Goal: Register for event/course

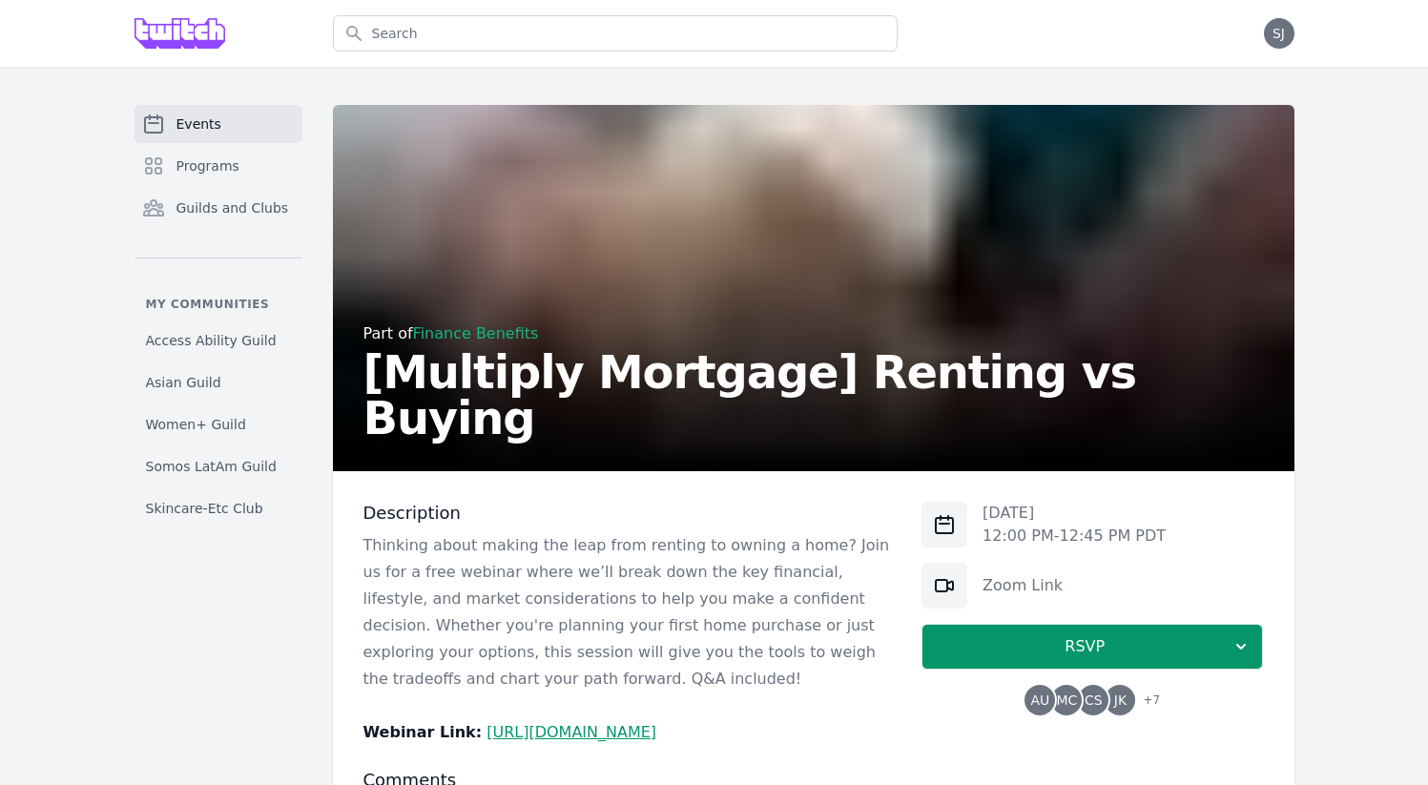
scroll to position [217, 0]
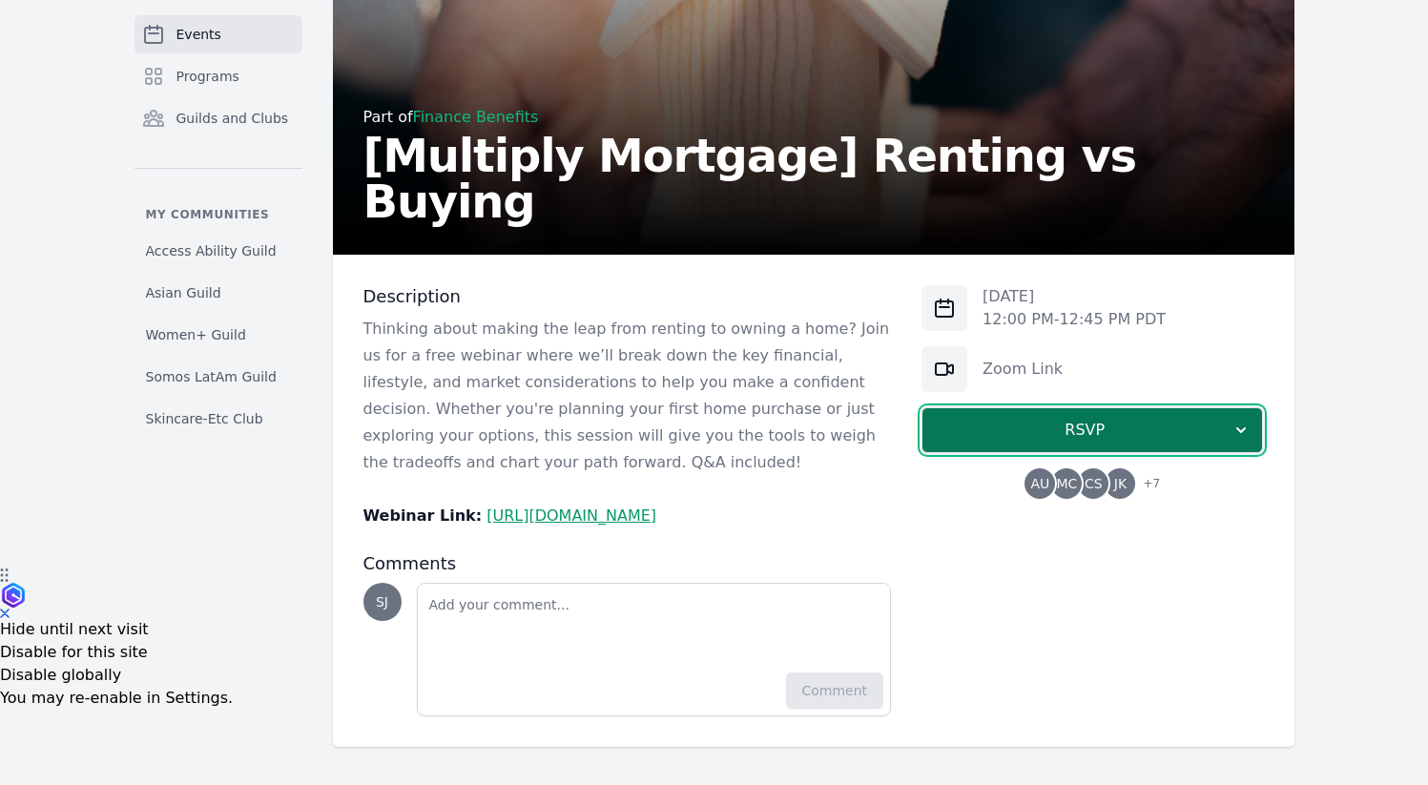
click at [1242, 426] on icon "button" at bounding box center [1240, 430] width 19 height 19
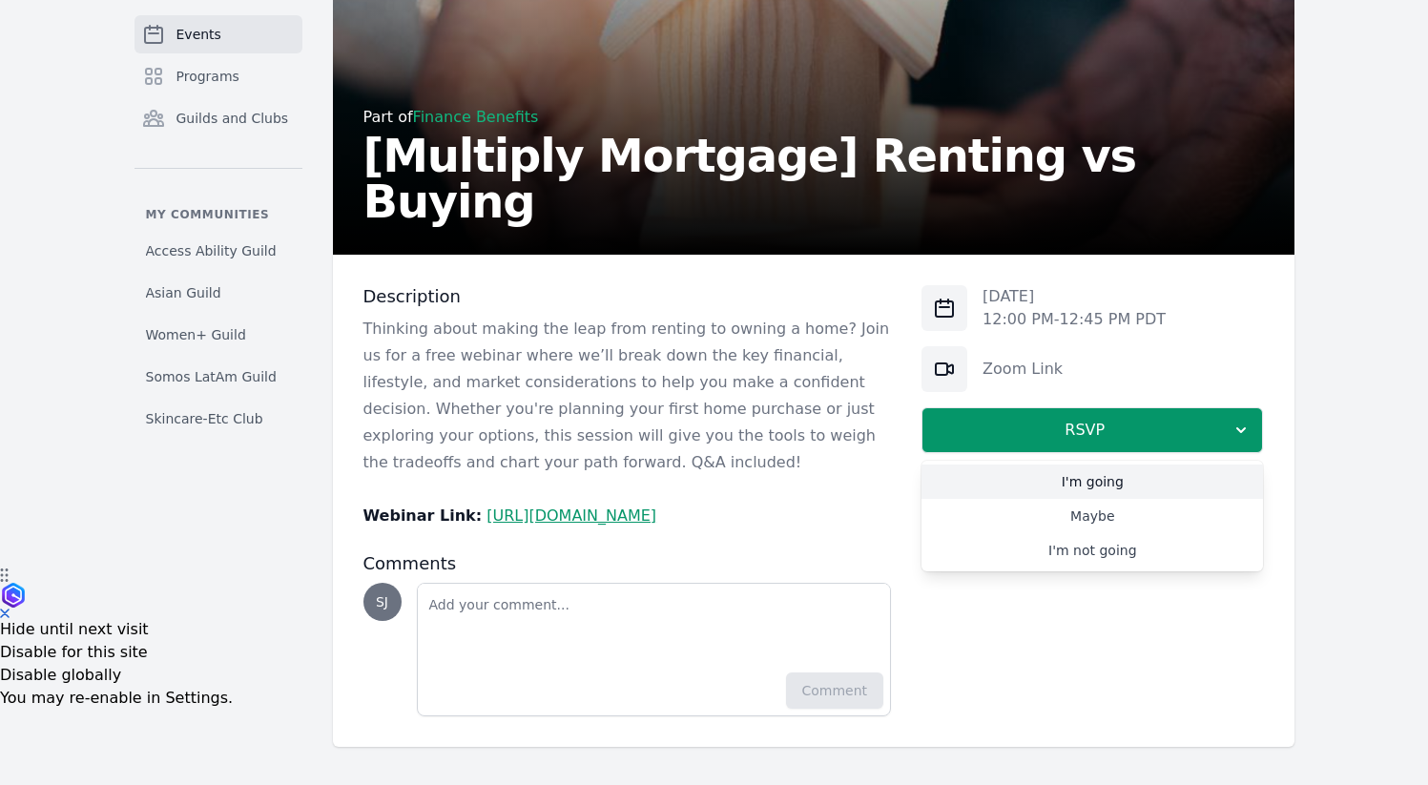
click at [1120, 487] on link "I'm going" at bounding box center [1091, 482] width 341 height 34
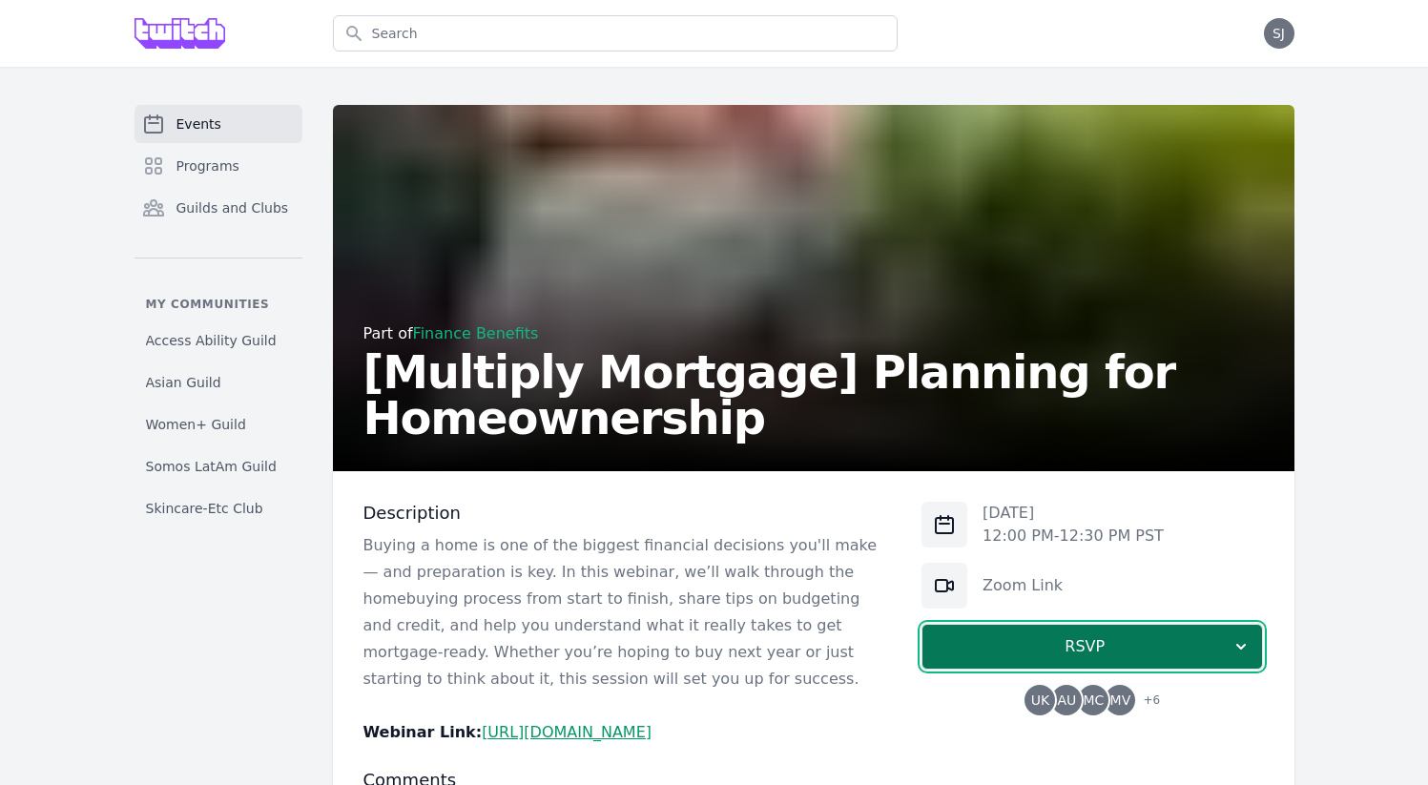
click at [1215, 624] on button "RSVP" at bounding box center [1091, 647] width 341 height 46
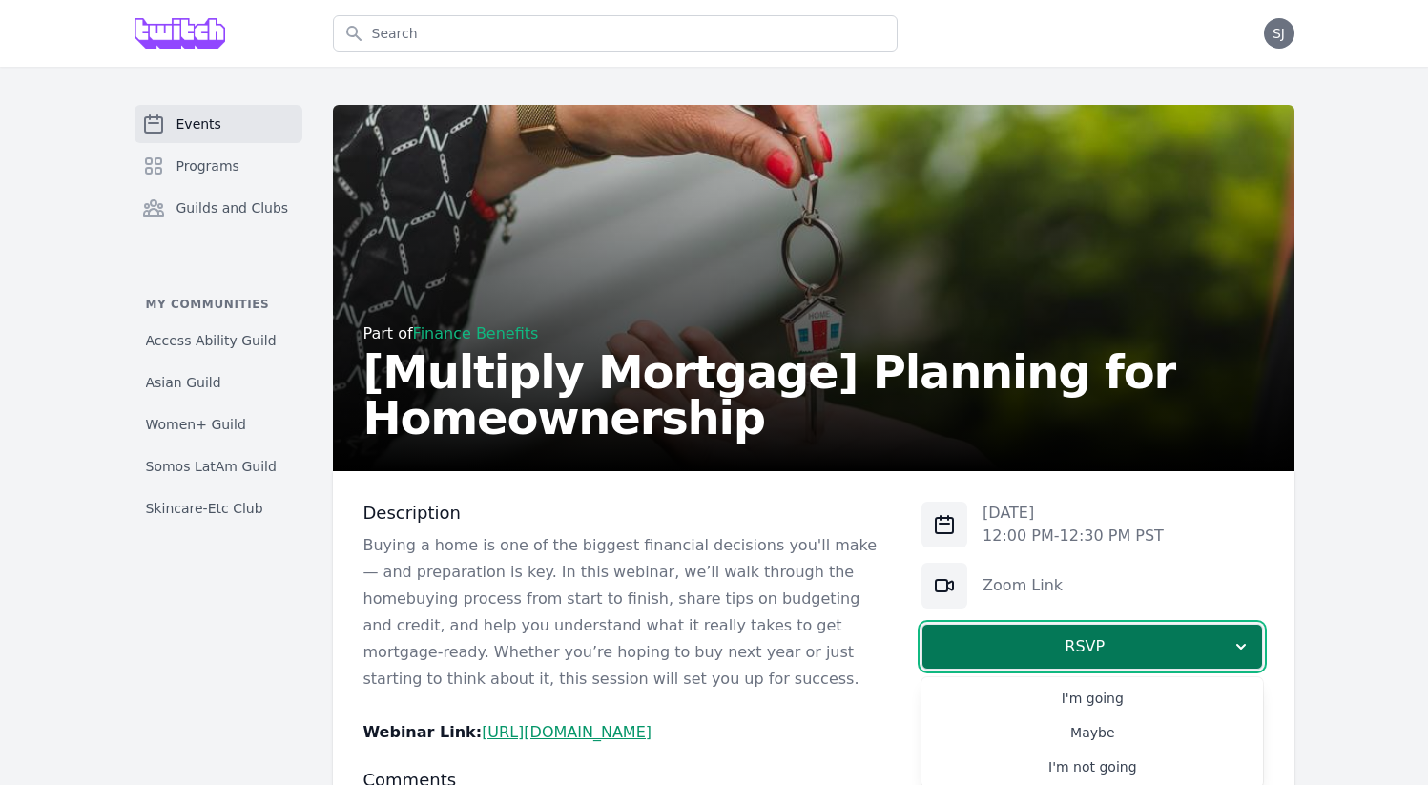
click at [1196, 652] on span "RSVP" at bounding box center [1085, 646] width 294 height 23
click at [1136, 665] on button "RSVP" at bounding box center [1091, 647] width 341 height 46
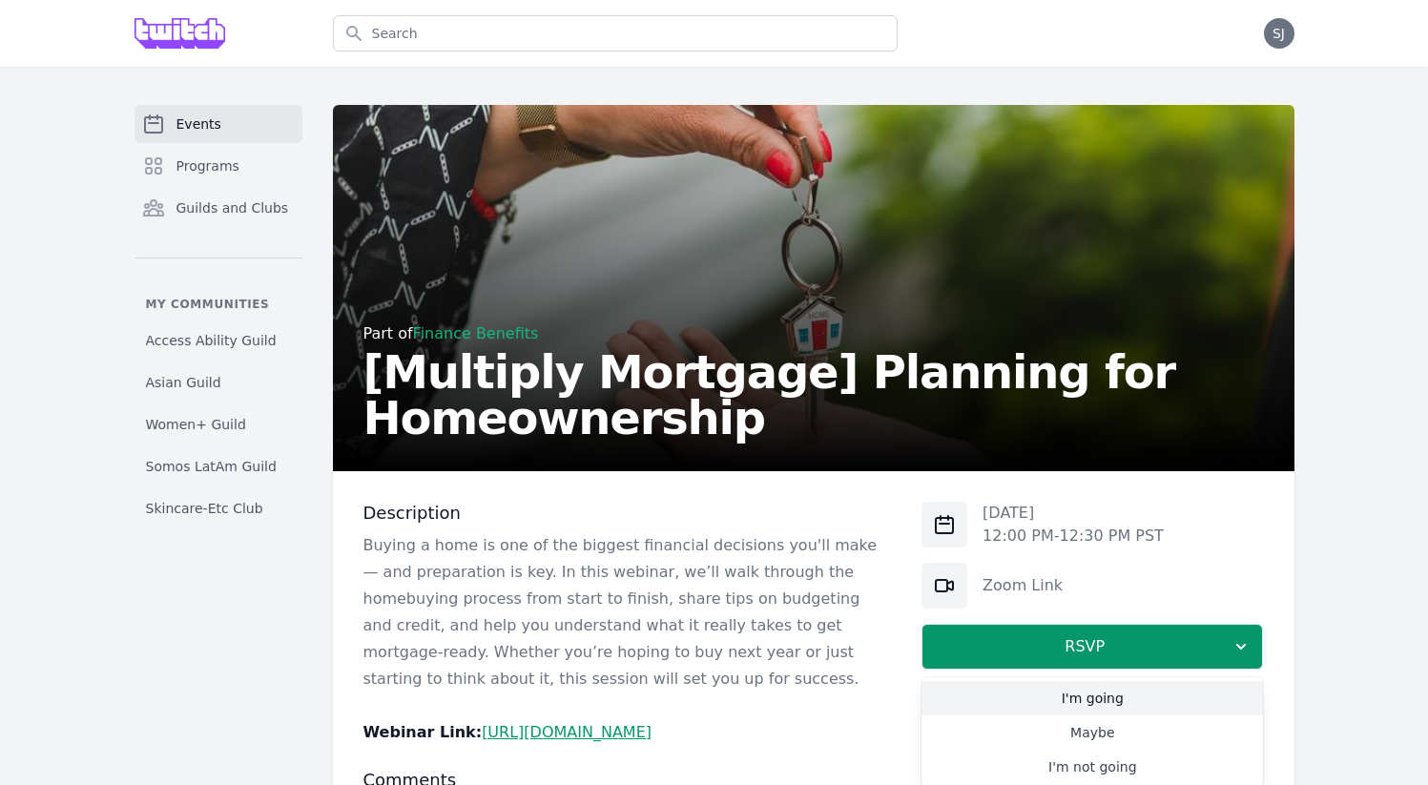
click at [1089, 710] on link "I'm going" at bounding box center [1091, 698] width 341 height 34
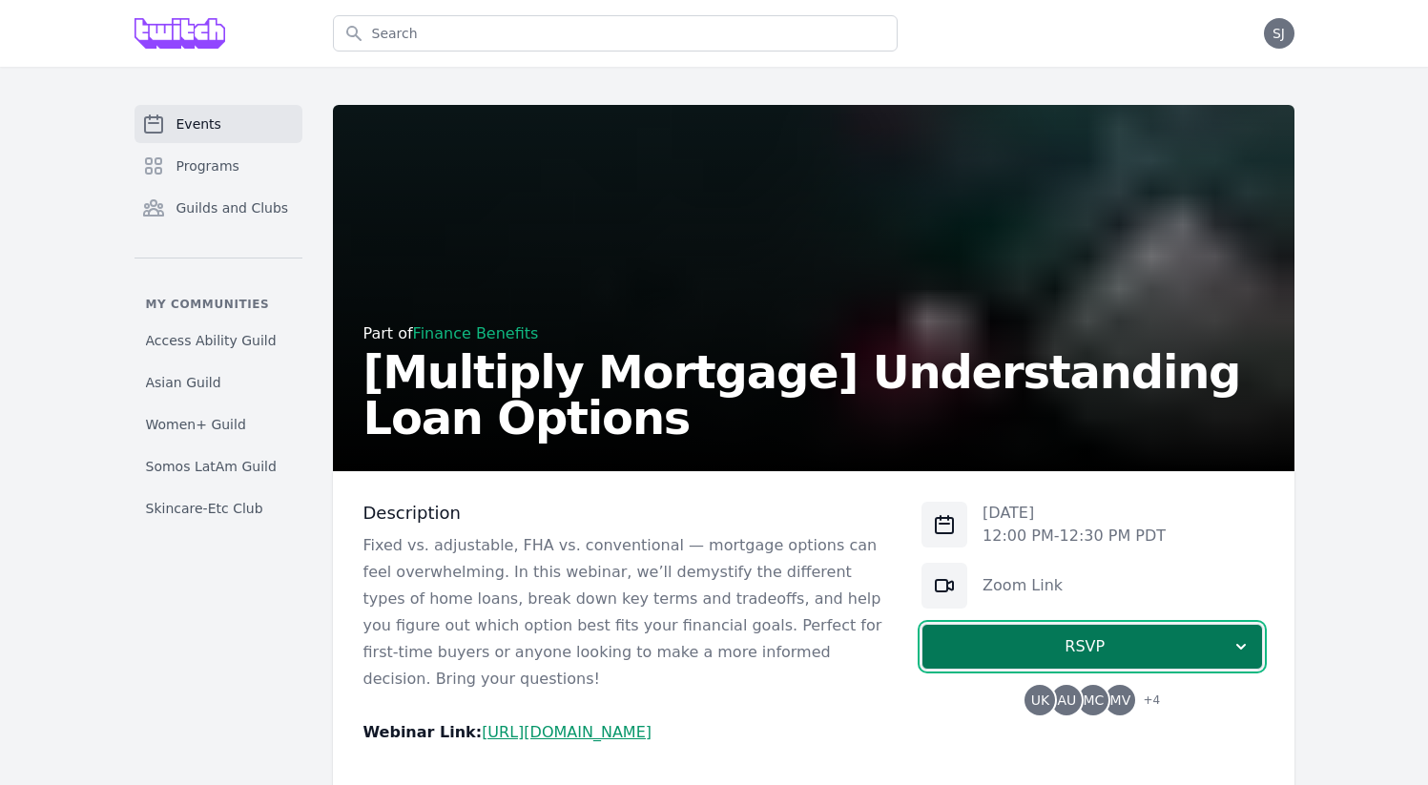
click at [1139, 655] on span "RSVP" at bounding box center [1085, 646] width 294 height 23
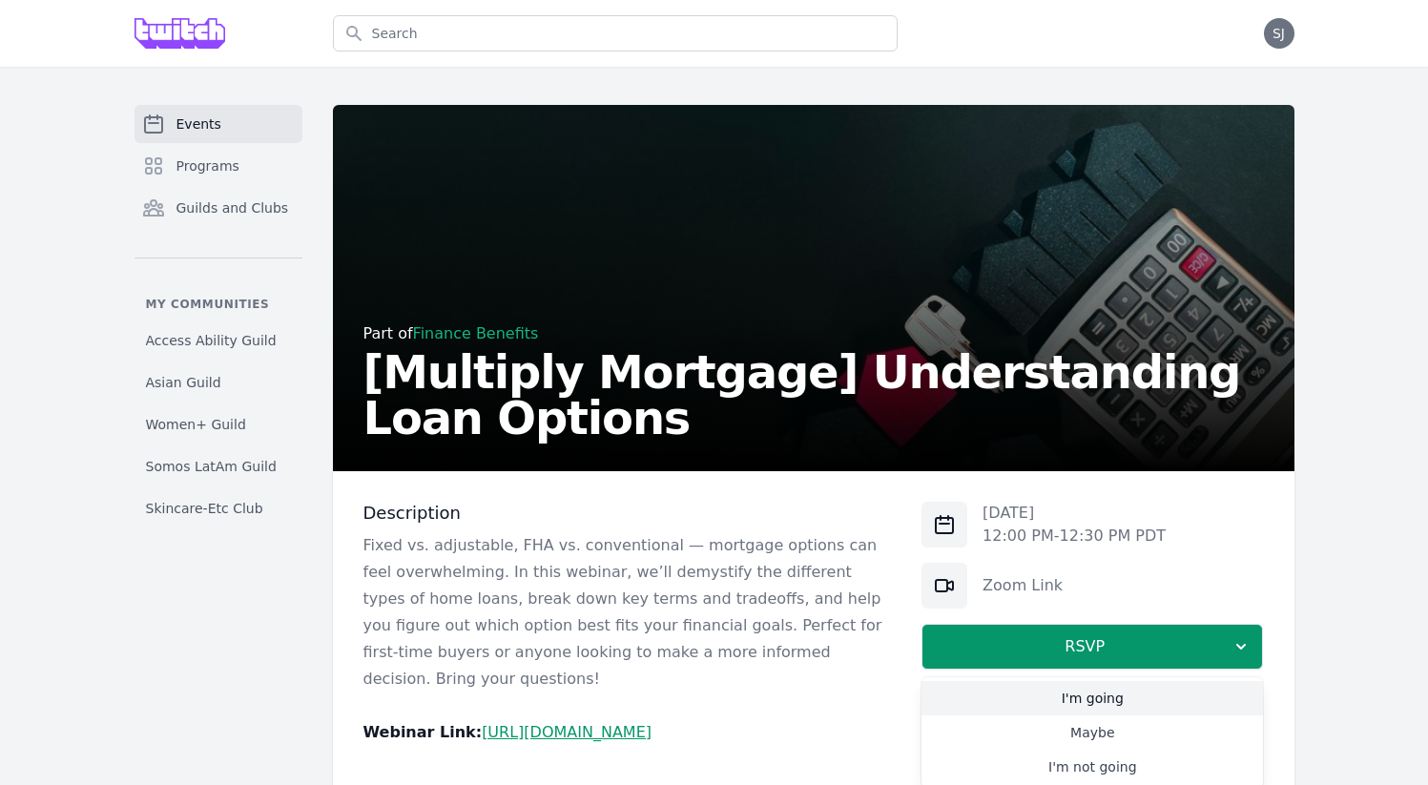
click at [1056, 692] on link "I'm going" at bounding box center [1091, 698] width 341 height 34
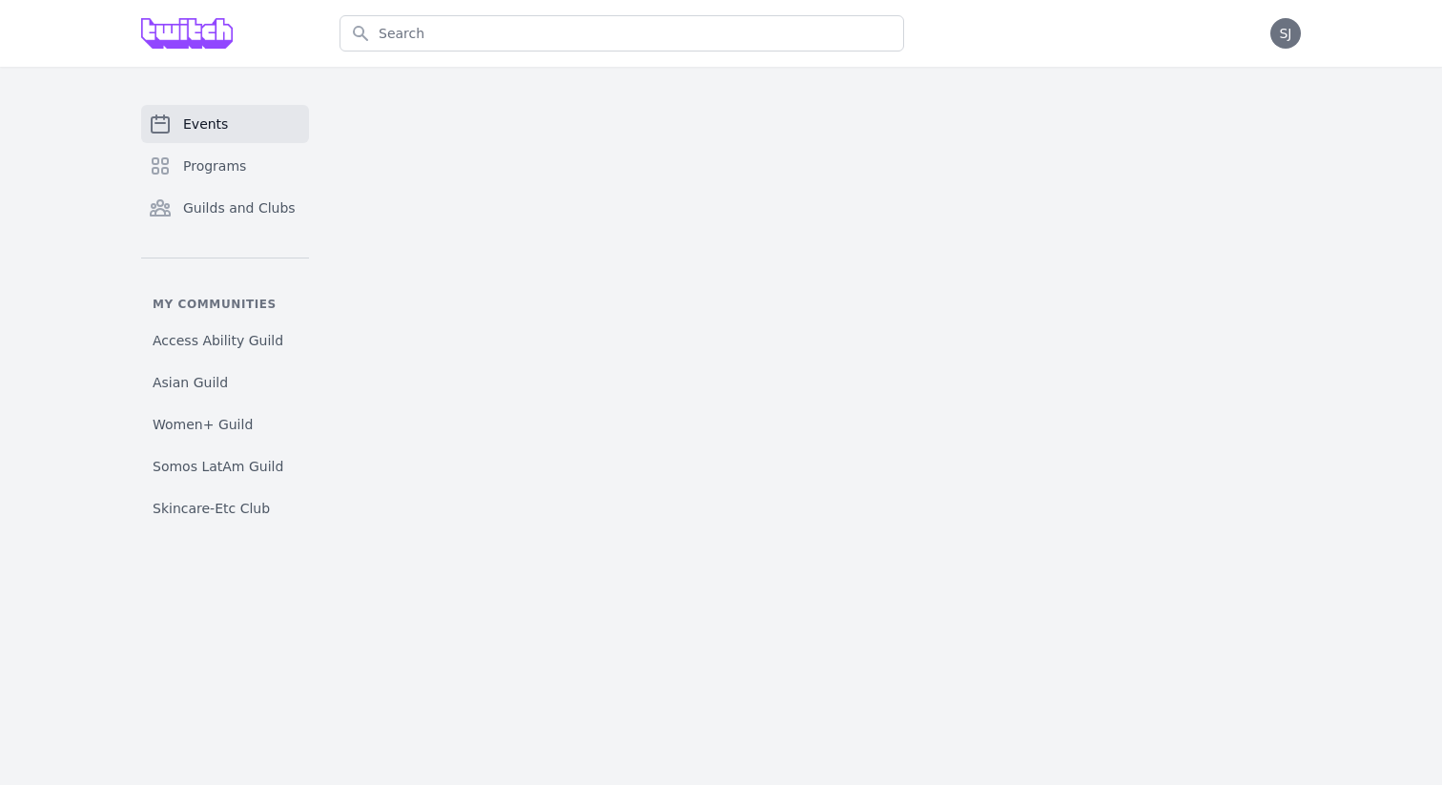
click at [895, 119] on main at bounding box center [820, 315] width 961 height 421
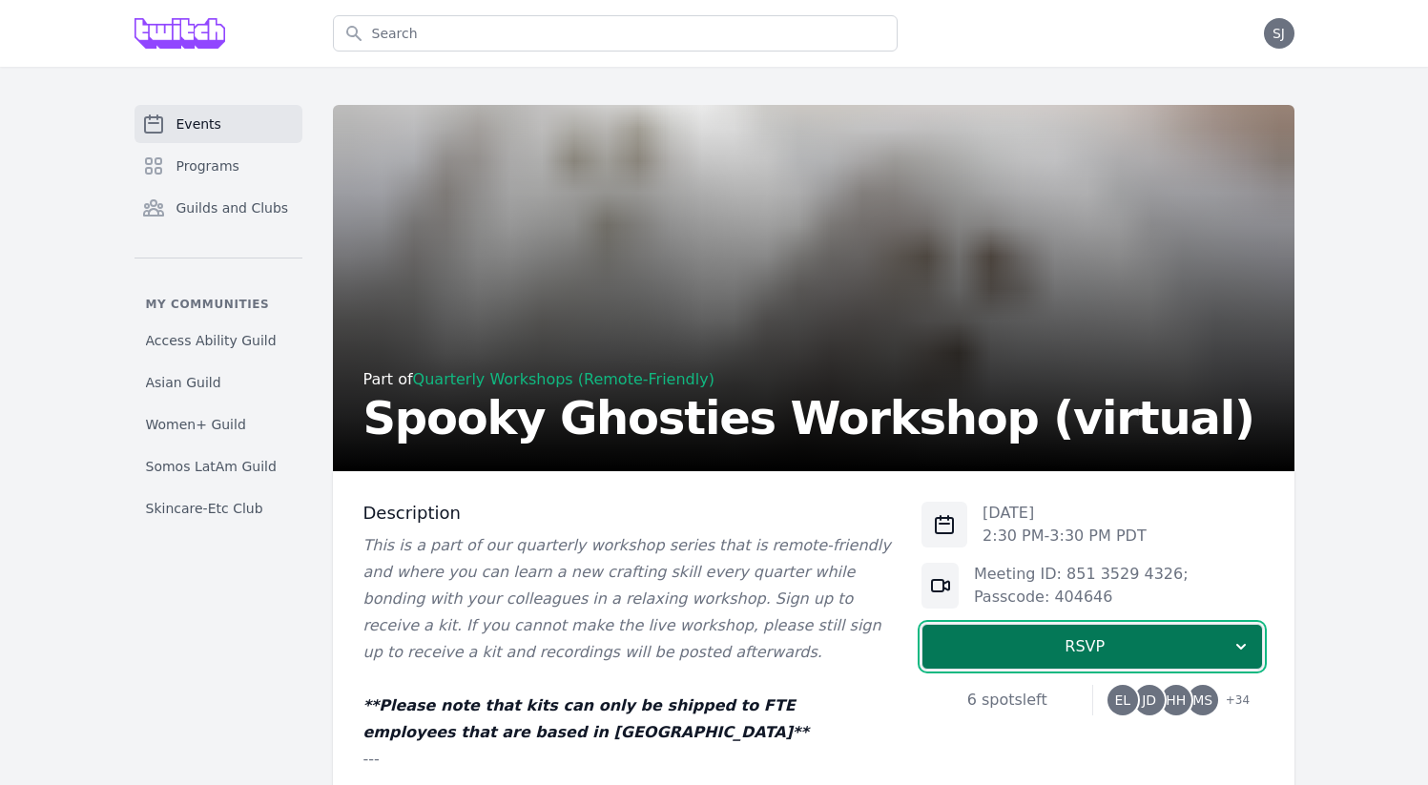
click at [1137, 654] on span "RSVP" at bounding box center [1085, 646] width 294 height 23
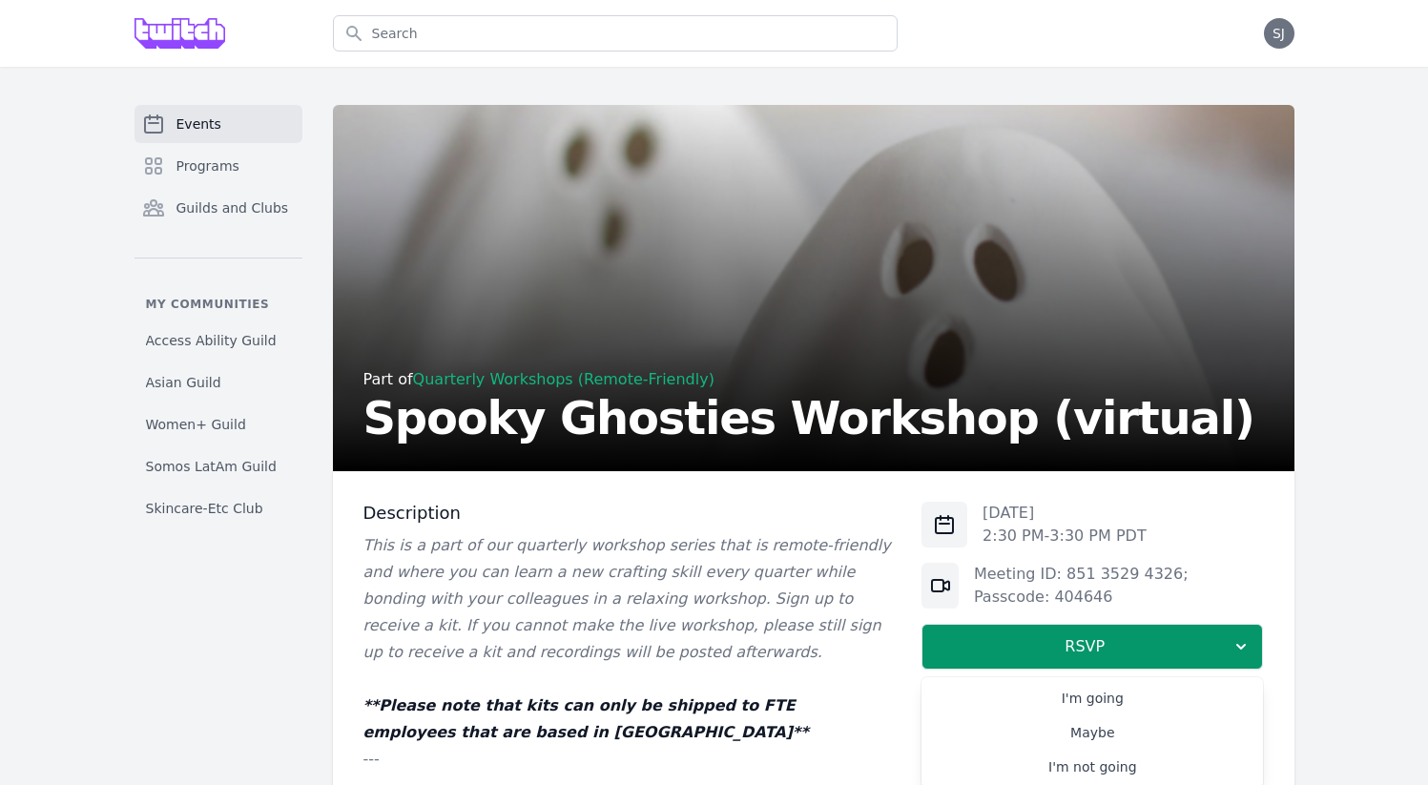
click at [1088, 697] on link "I'm going" at bounding box center [1091, 698] width 341 height 34
click at [225, 126] on div "Events Programs Guilds and Clubs" at bounding box center [218, 181] width 168 height 153
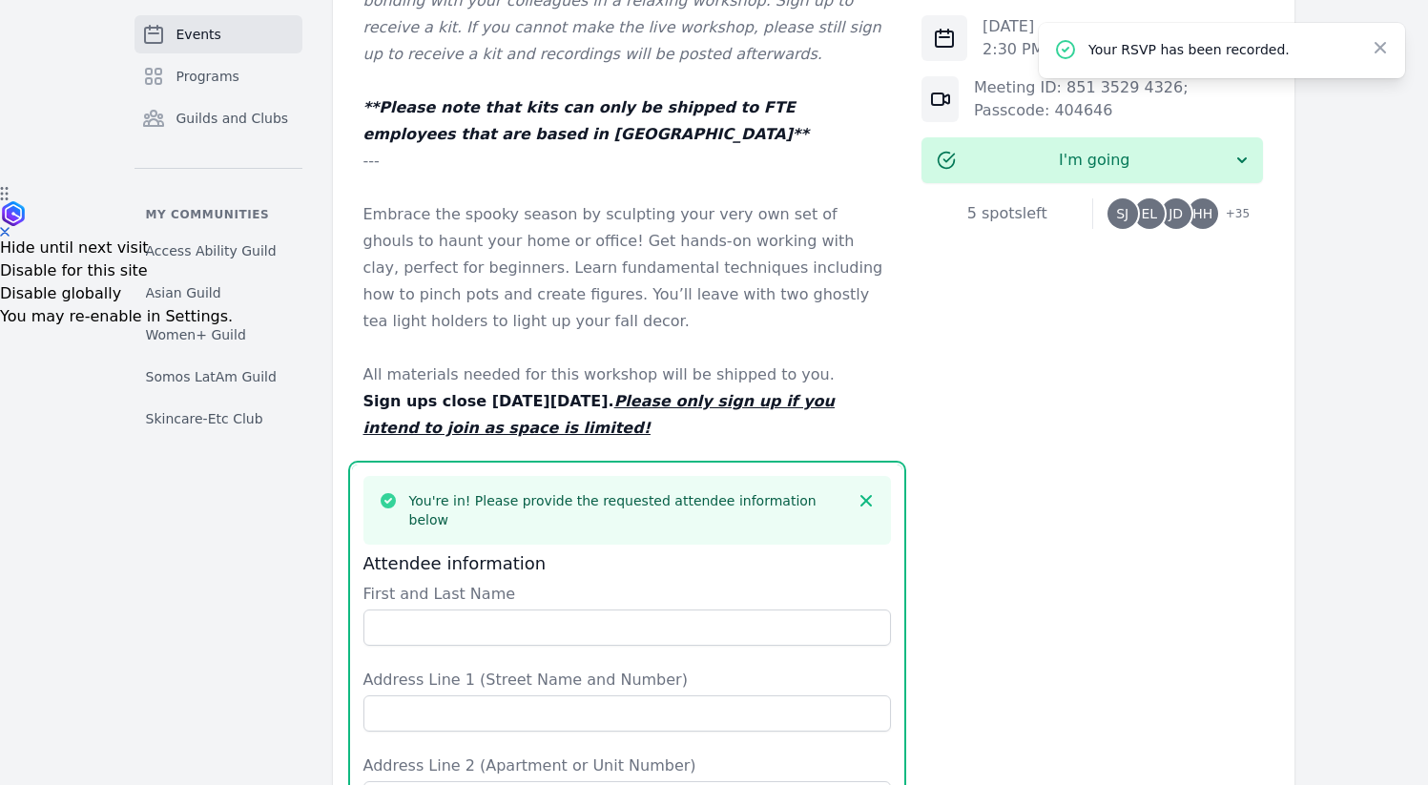
scroll to position [378, 0]
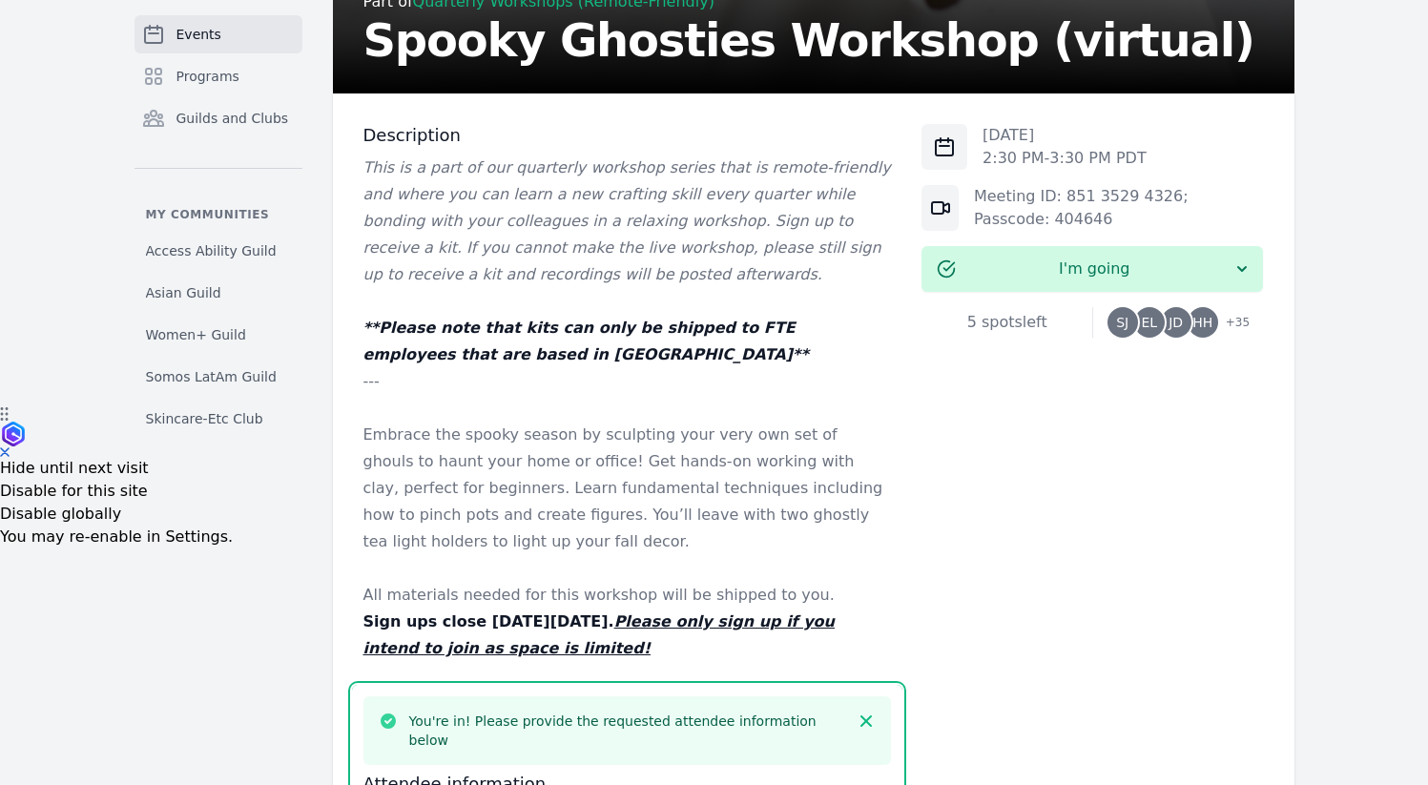
click at [620, 197] on em "This is a part of our quarterly workshop series that is remote-friendly and whe…" at bounding box center [626, 220] width 527 height 125
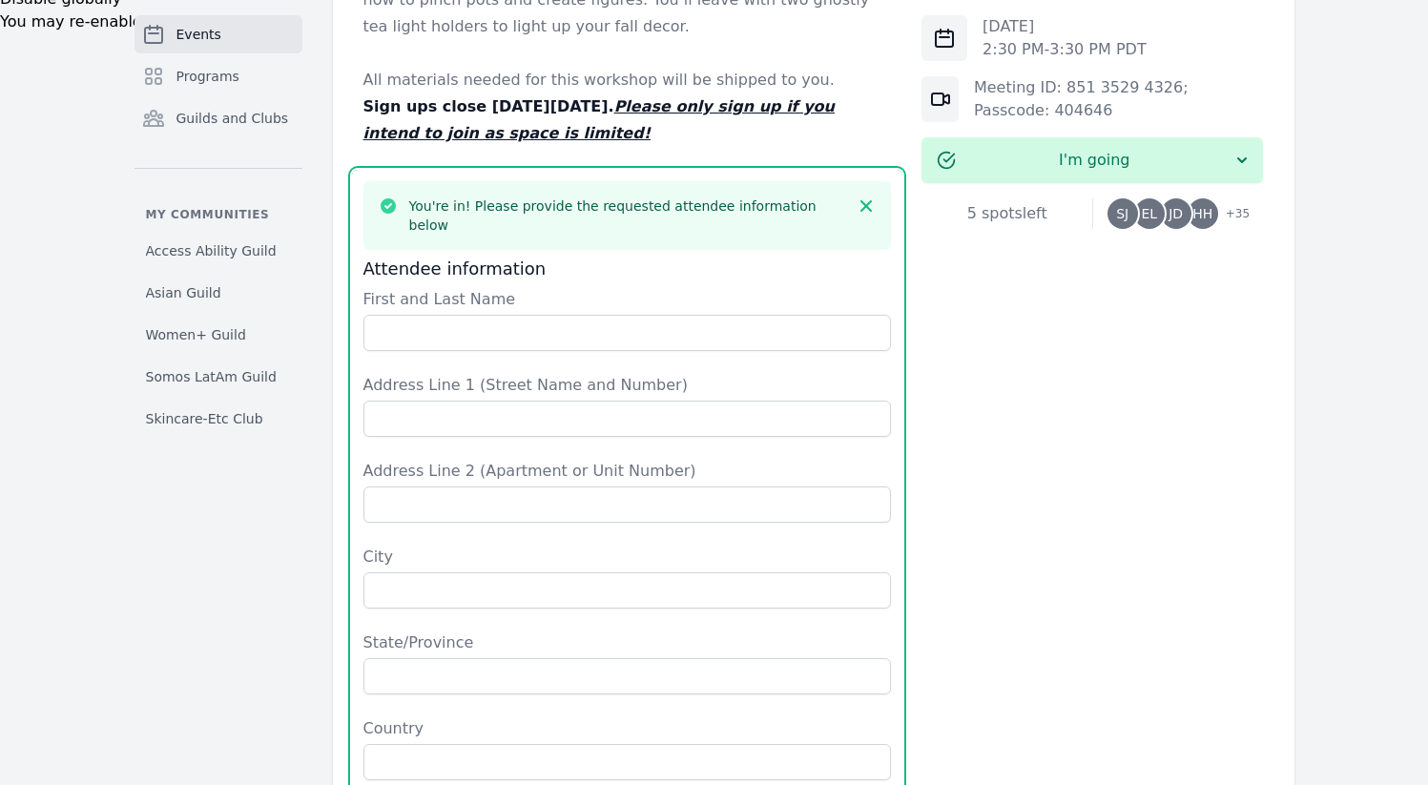
scroll to position [776, 0]
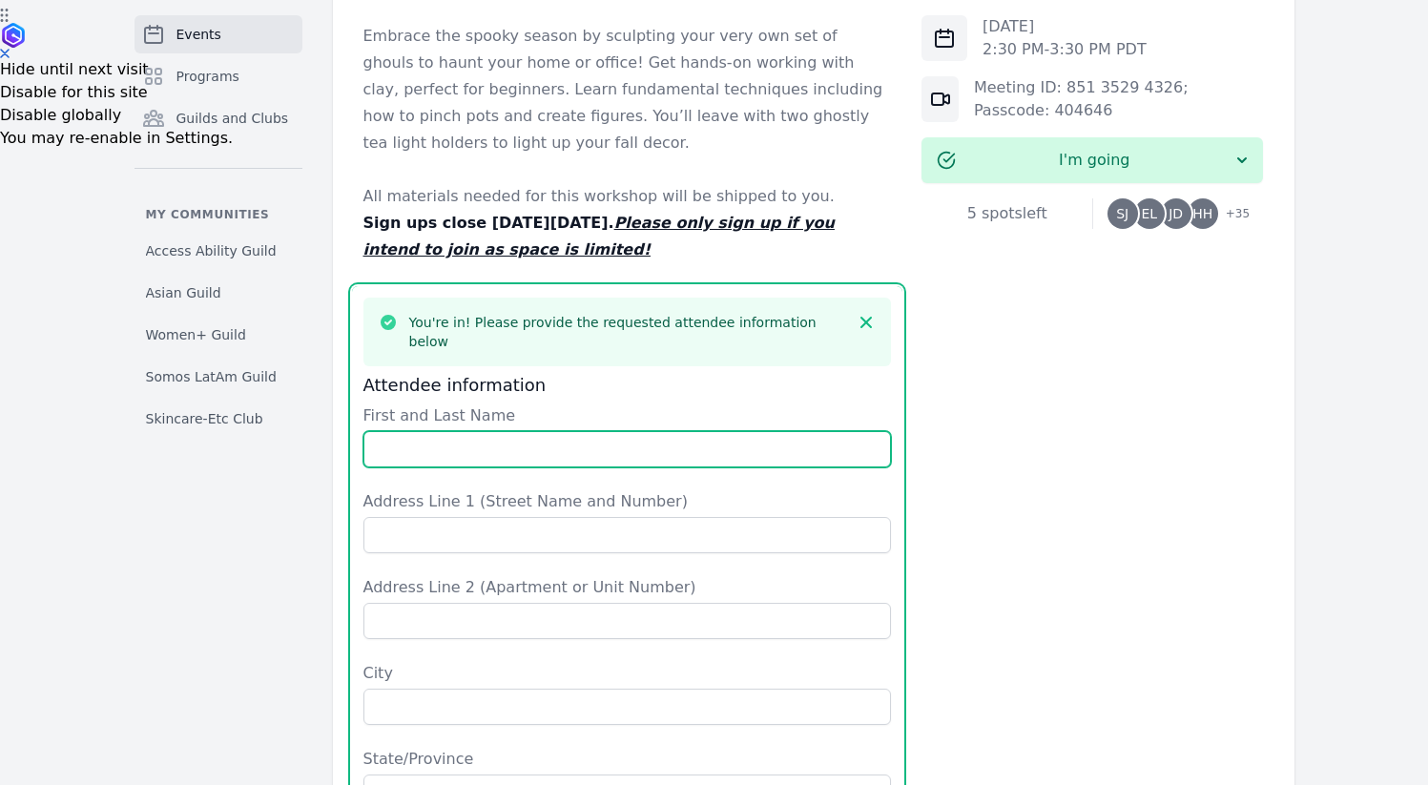
click at [483, 431] on input "First and Last Name" at bounding box center [627, 449] width 528 height 36
type input "sherry jiaa"
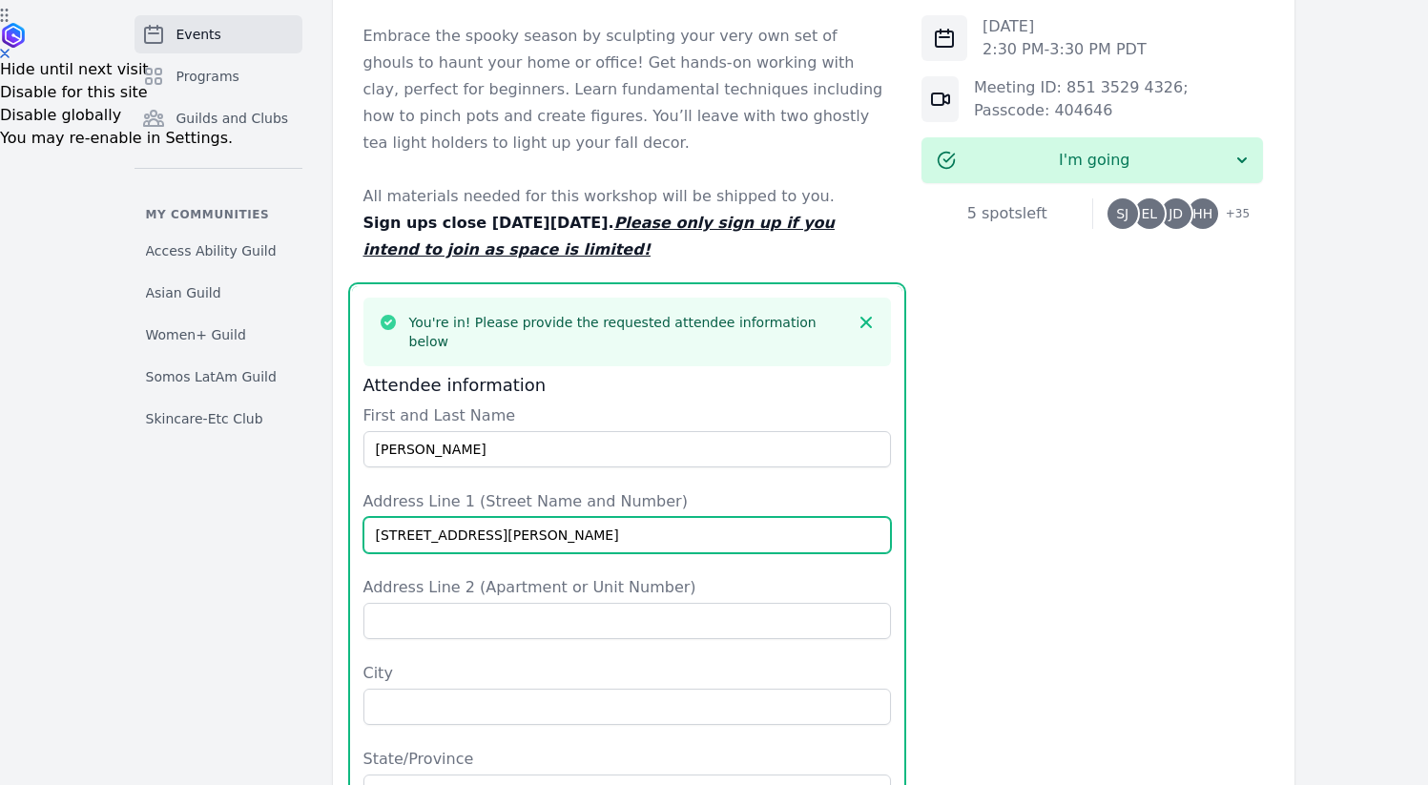
type input "162 caine ave"
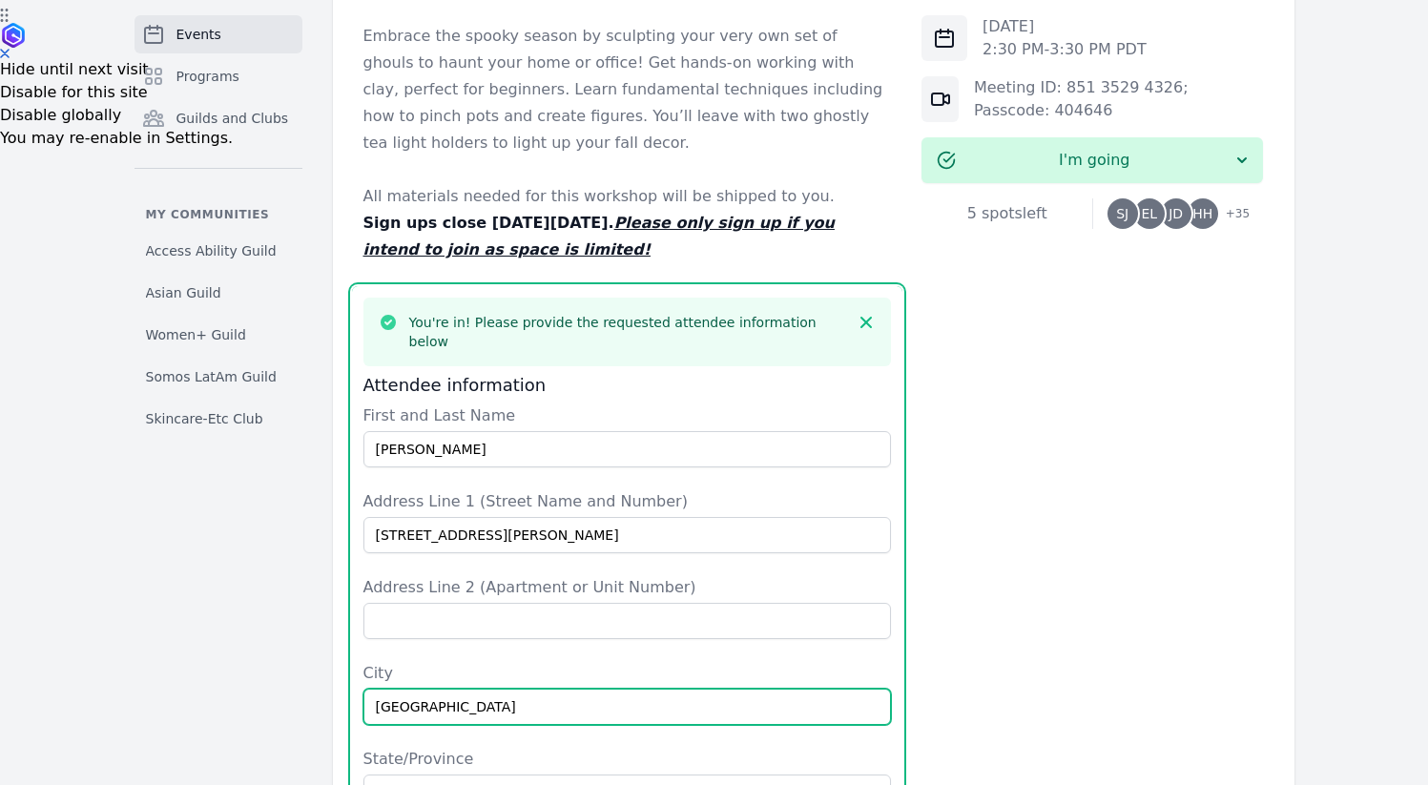
type input "san francisco"
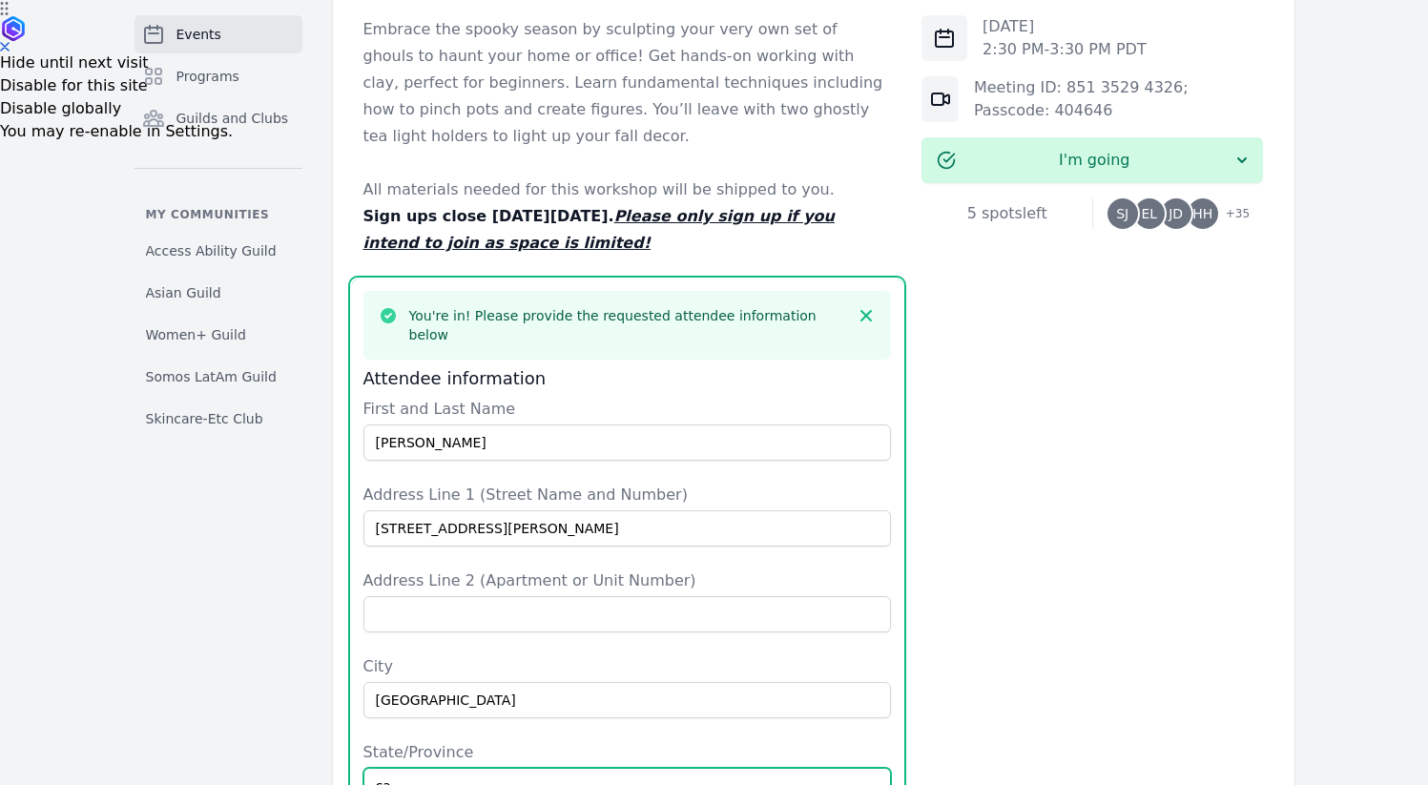
type input "ca"
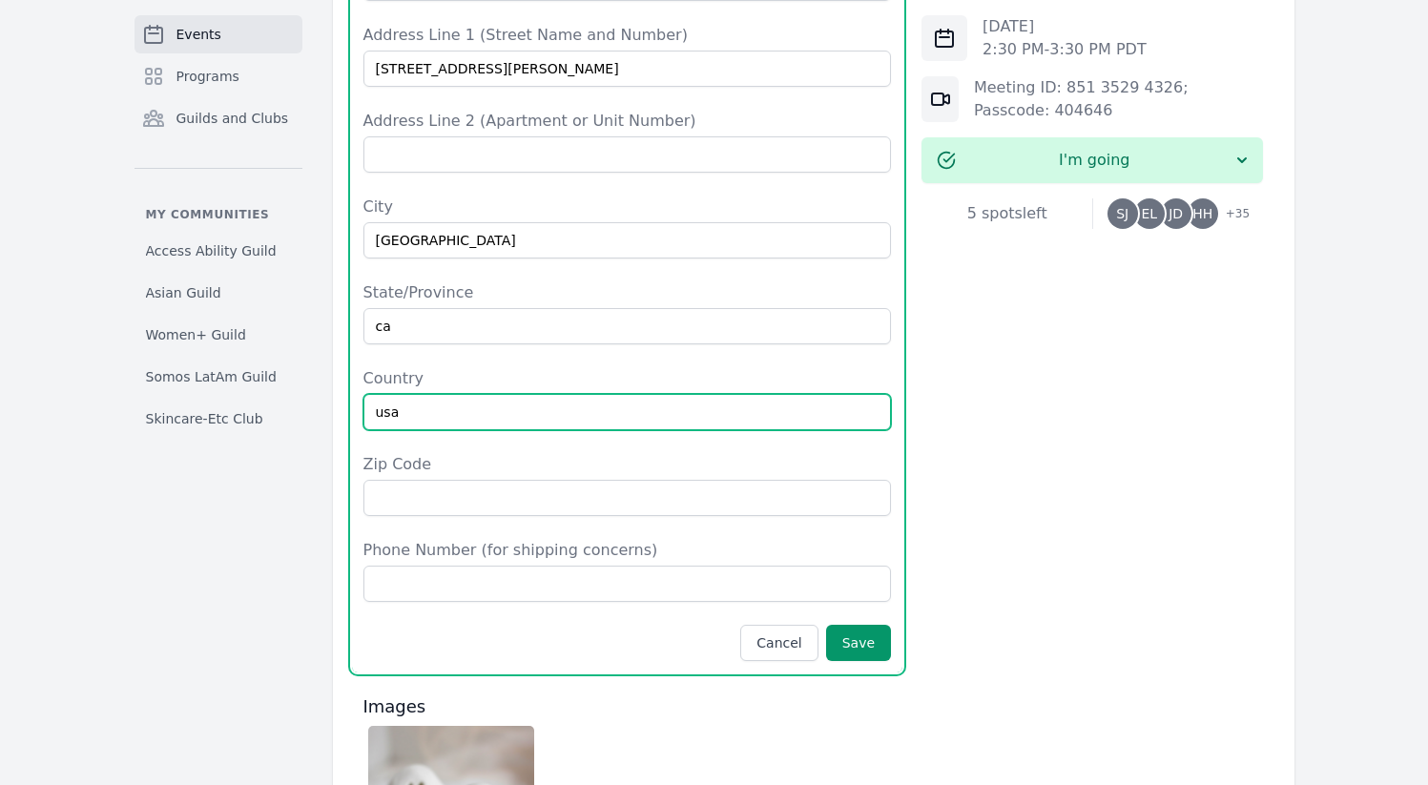
type input "usa"
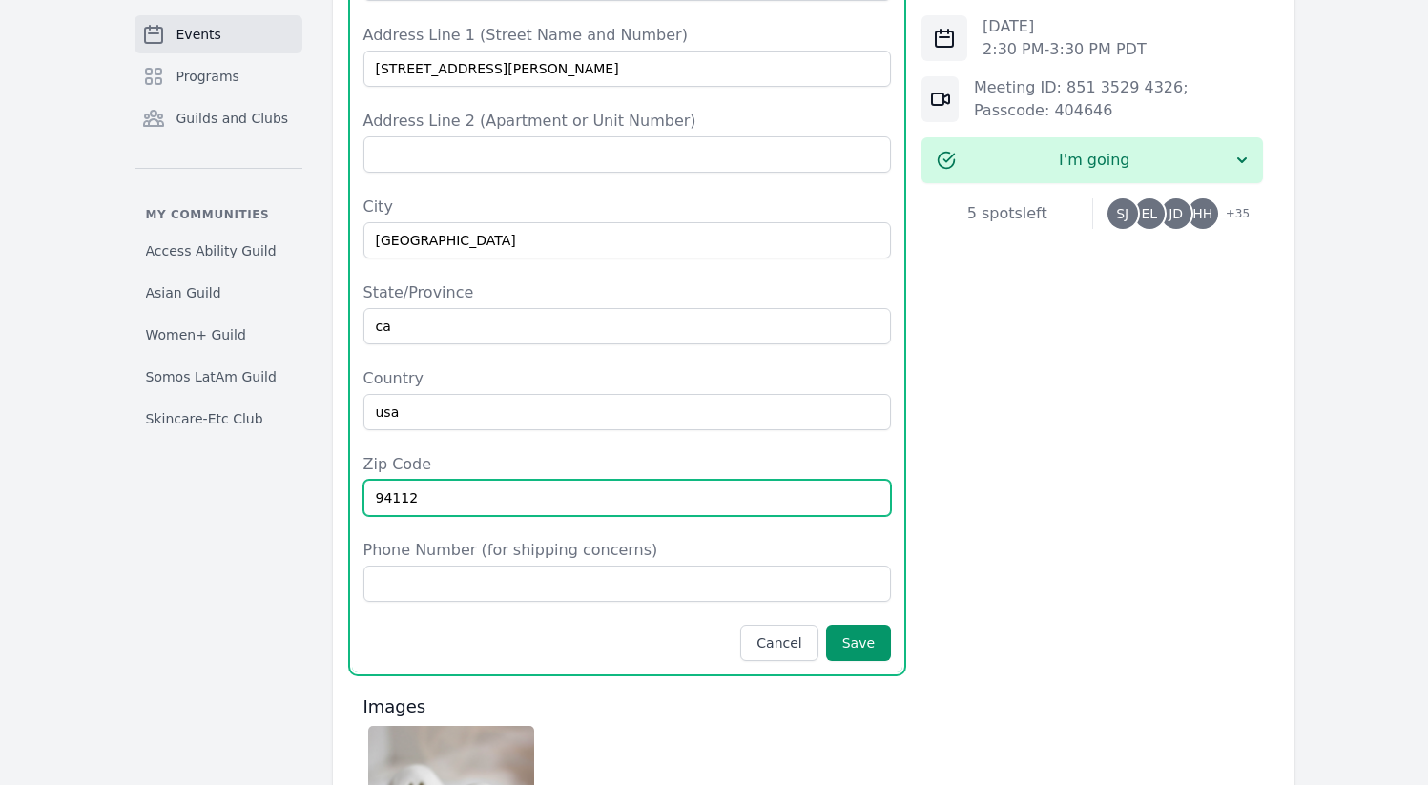
type input "94112"
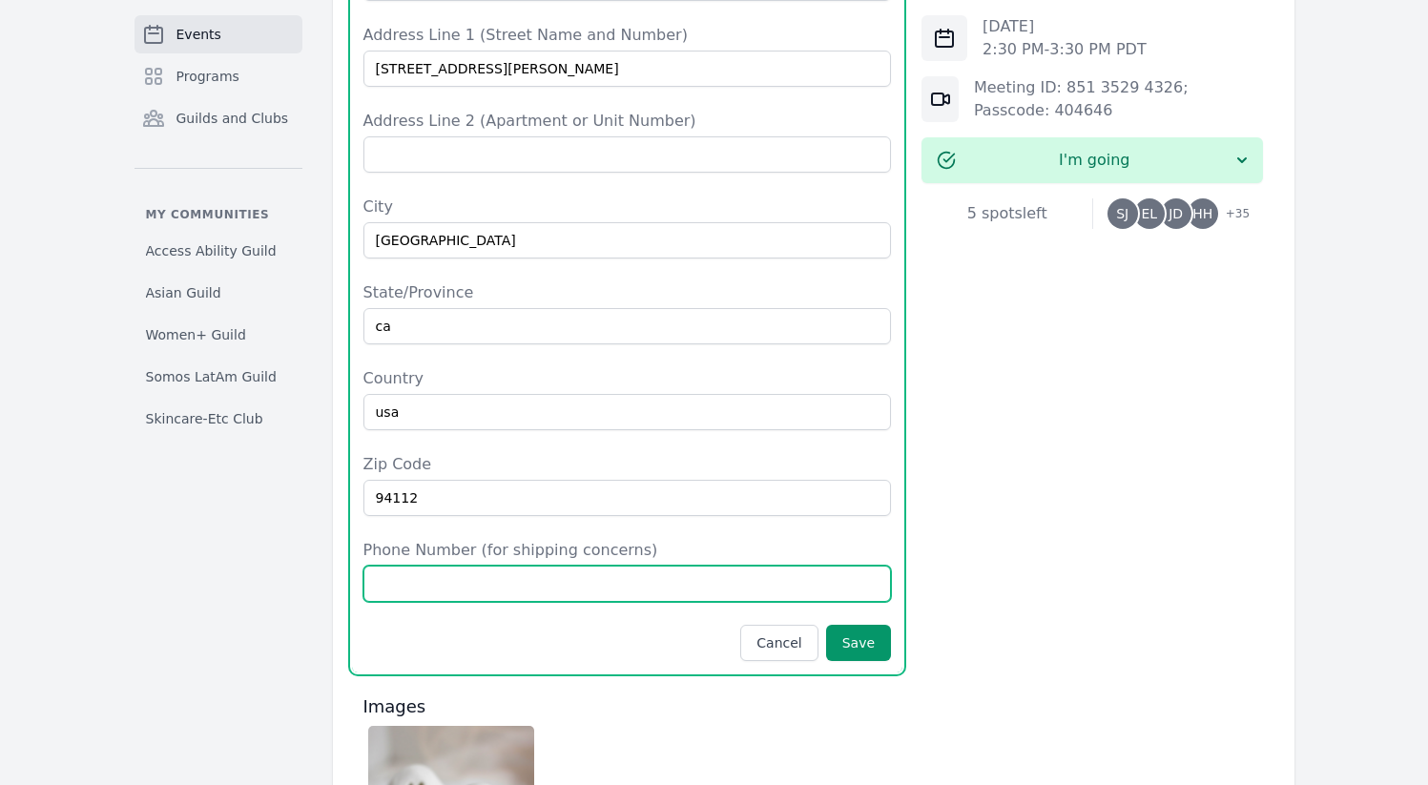
click at [524, 566] on input "Phone Number (for shipping concerns)" at bounding box center [627, 584] width 528 height 36
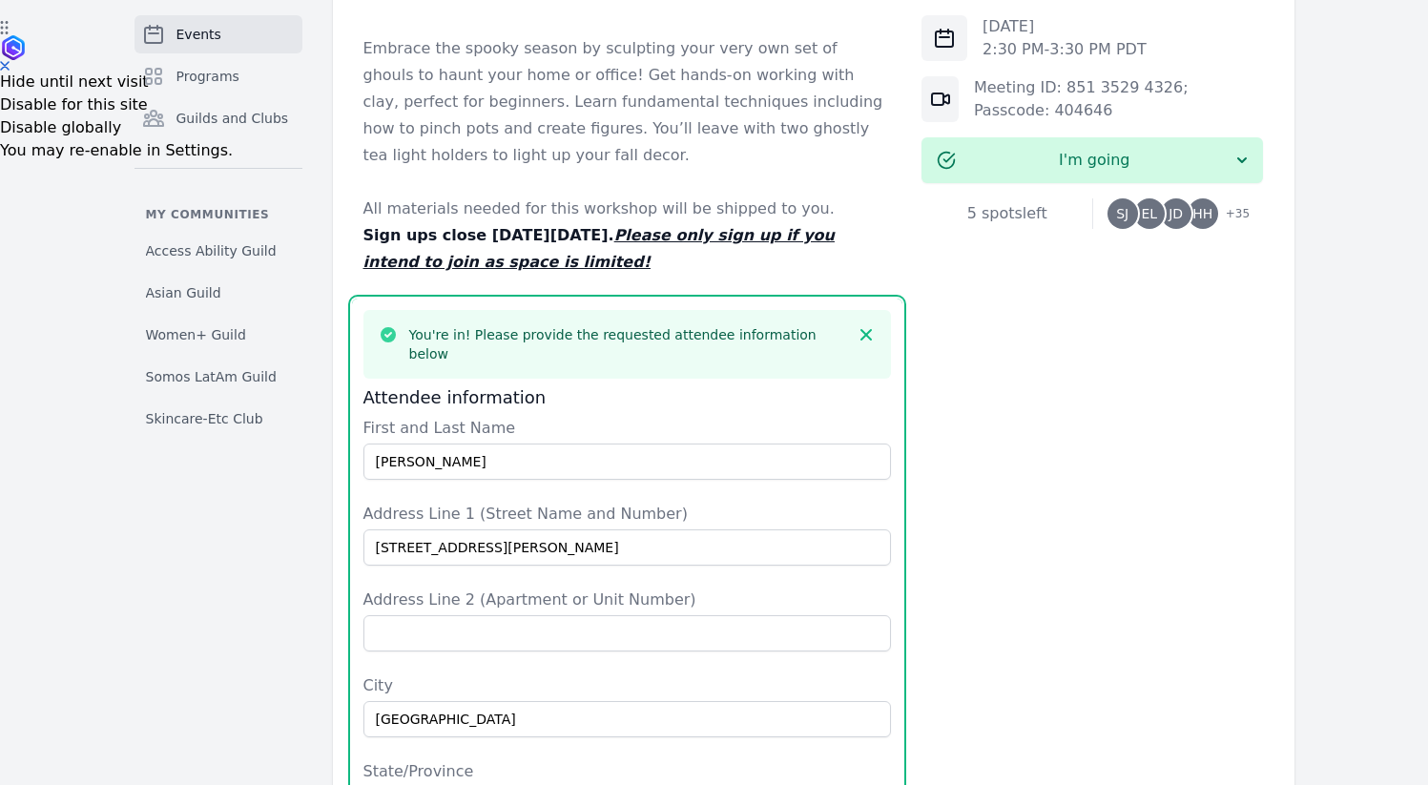
scroll to position [978, 0]
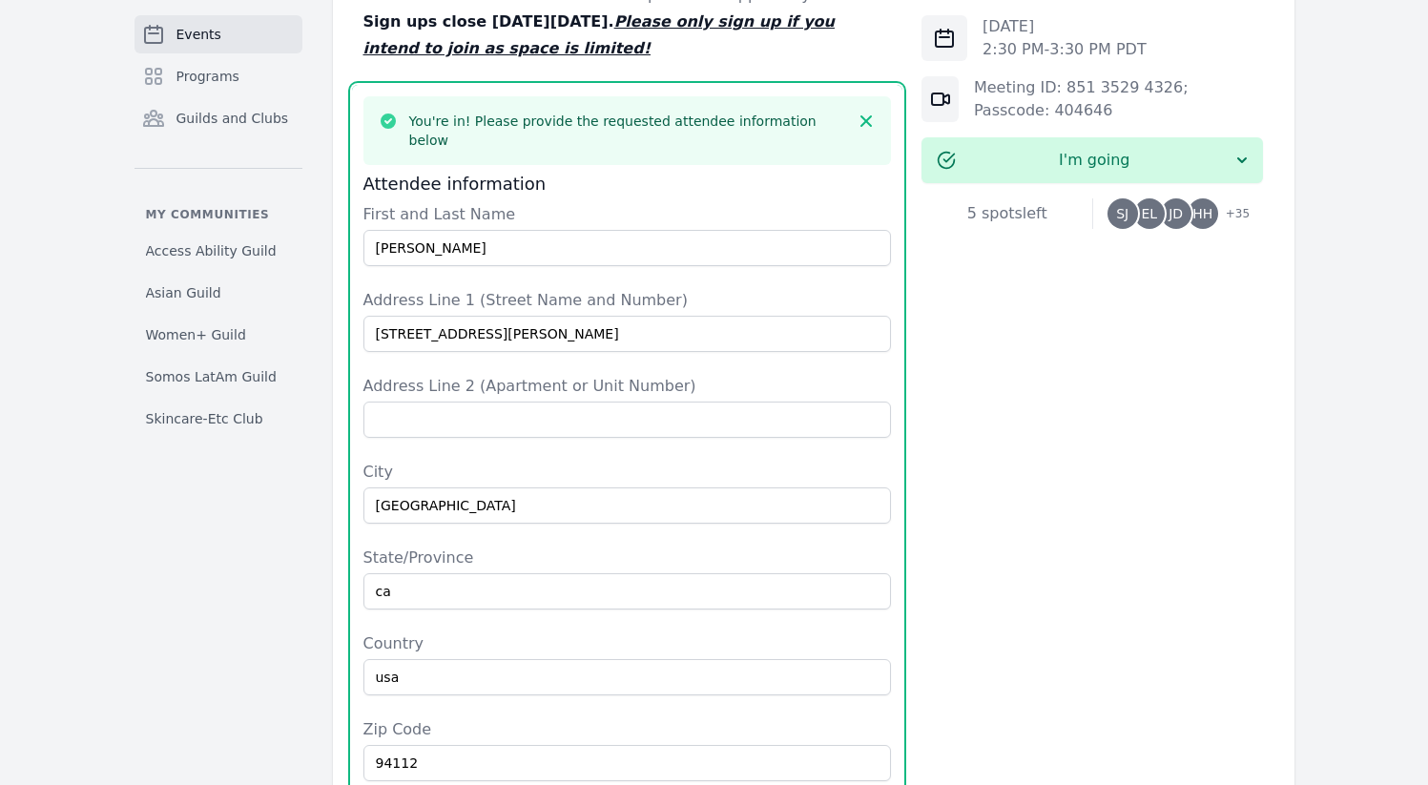
type input "4156836640"
click at [484, 330] on input "162 caine ave" at bounding box center [627, 334] width 528 height 36
type input "350 bush st"
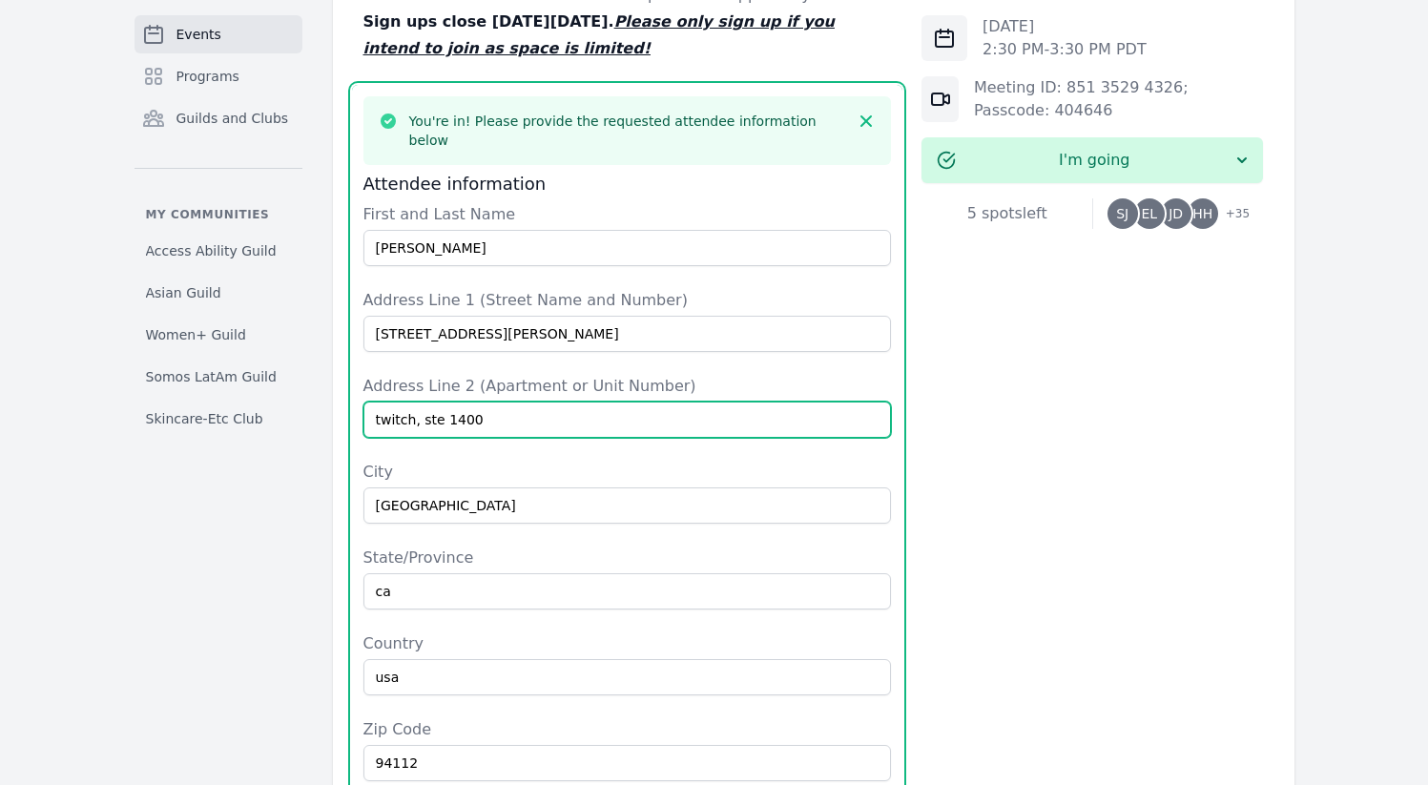
type input "twitch, ste 1400"
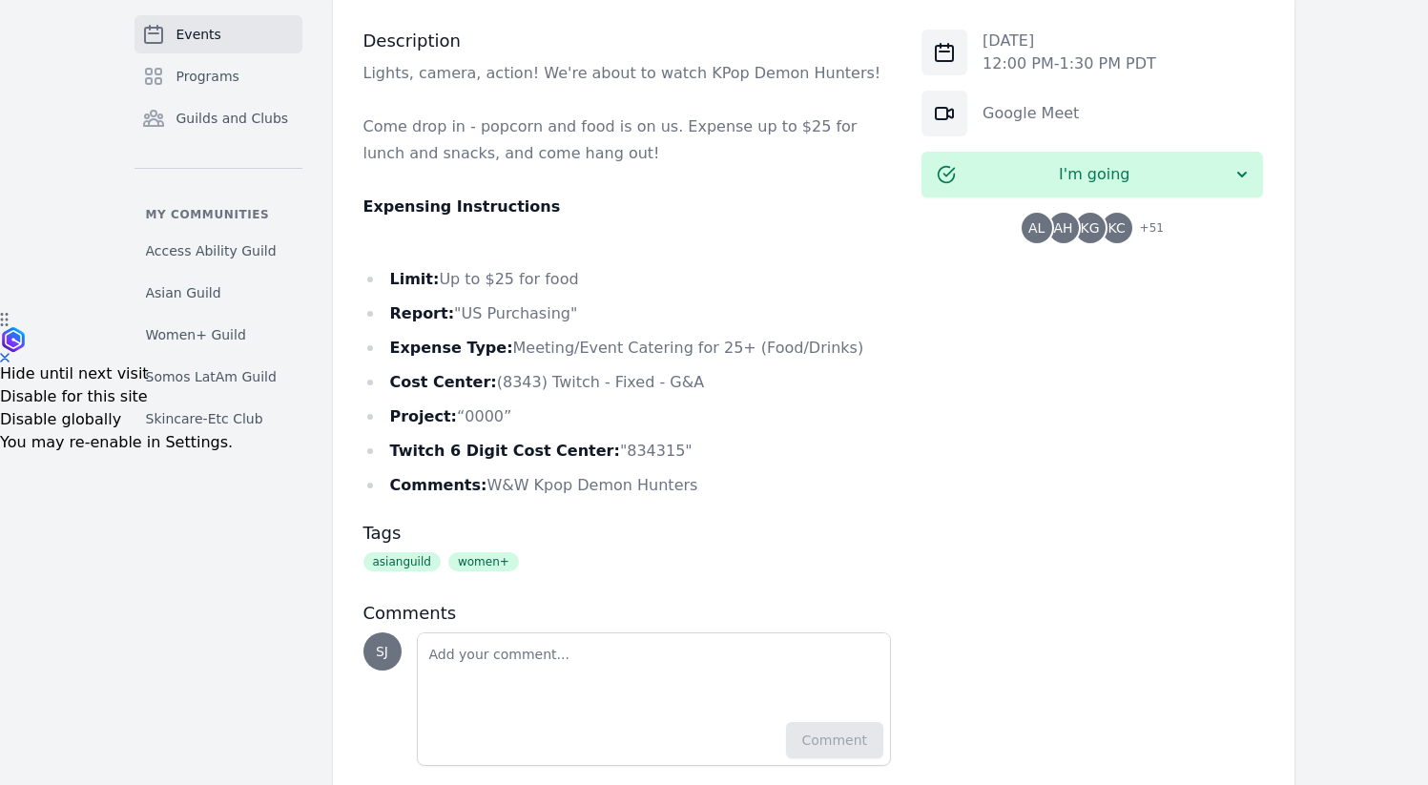
scroll to position [505, 0]
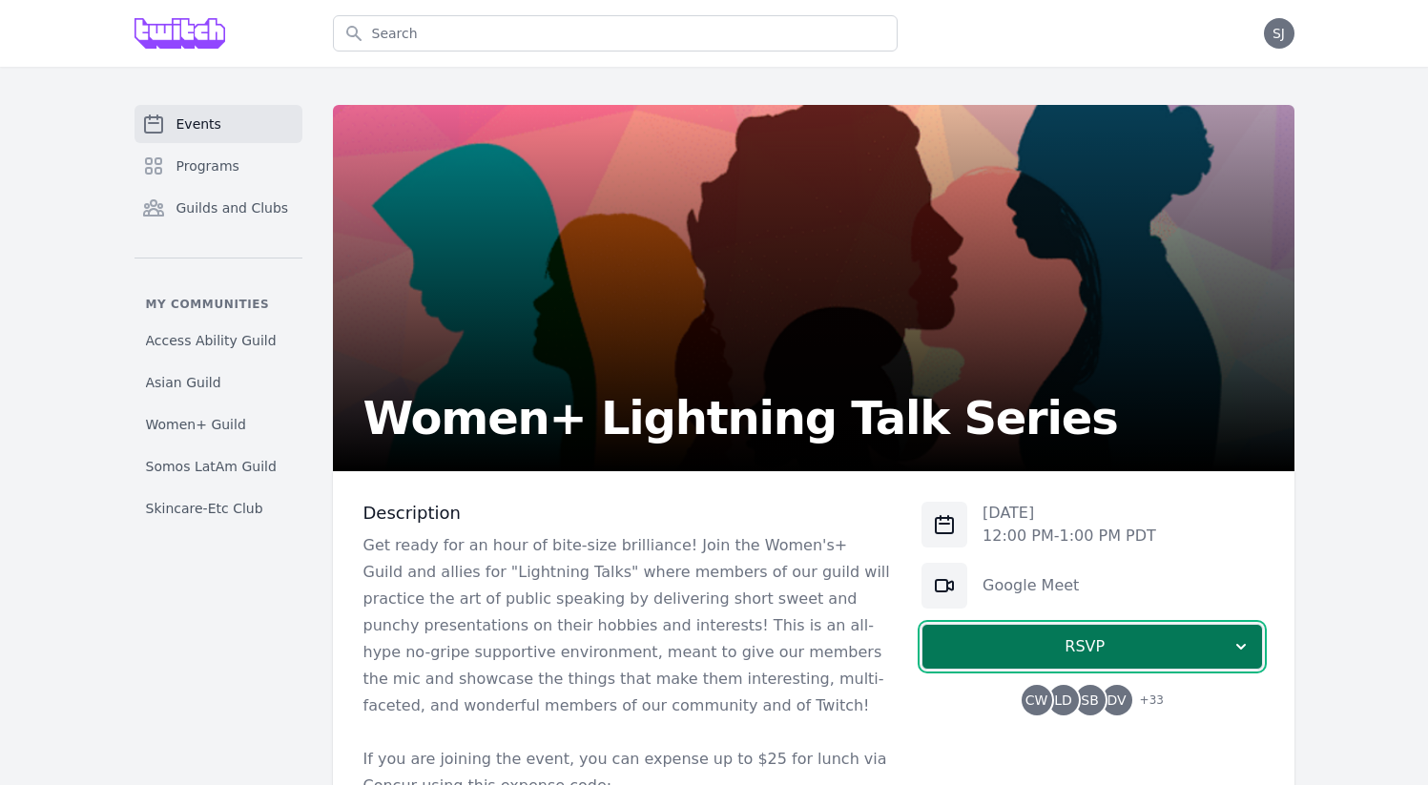
click at [1129, 643] on span "RSVP" at bounding box center [1085, 646] width 294 height 23
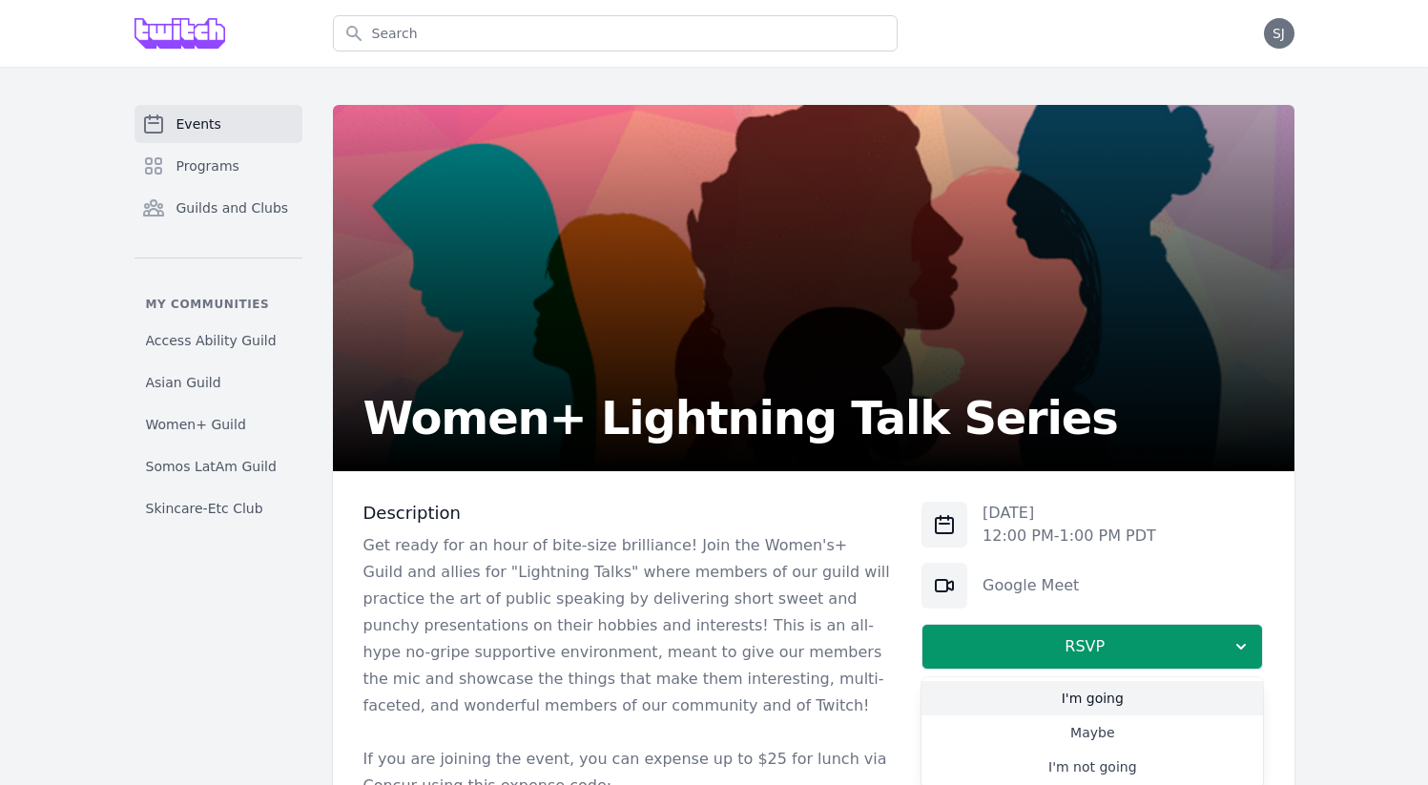
click at [1070, 711] on link "I'm going" at bounding box center [1091, 698] width 341 height 34
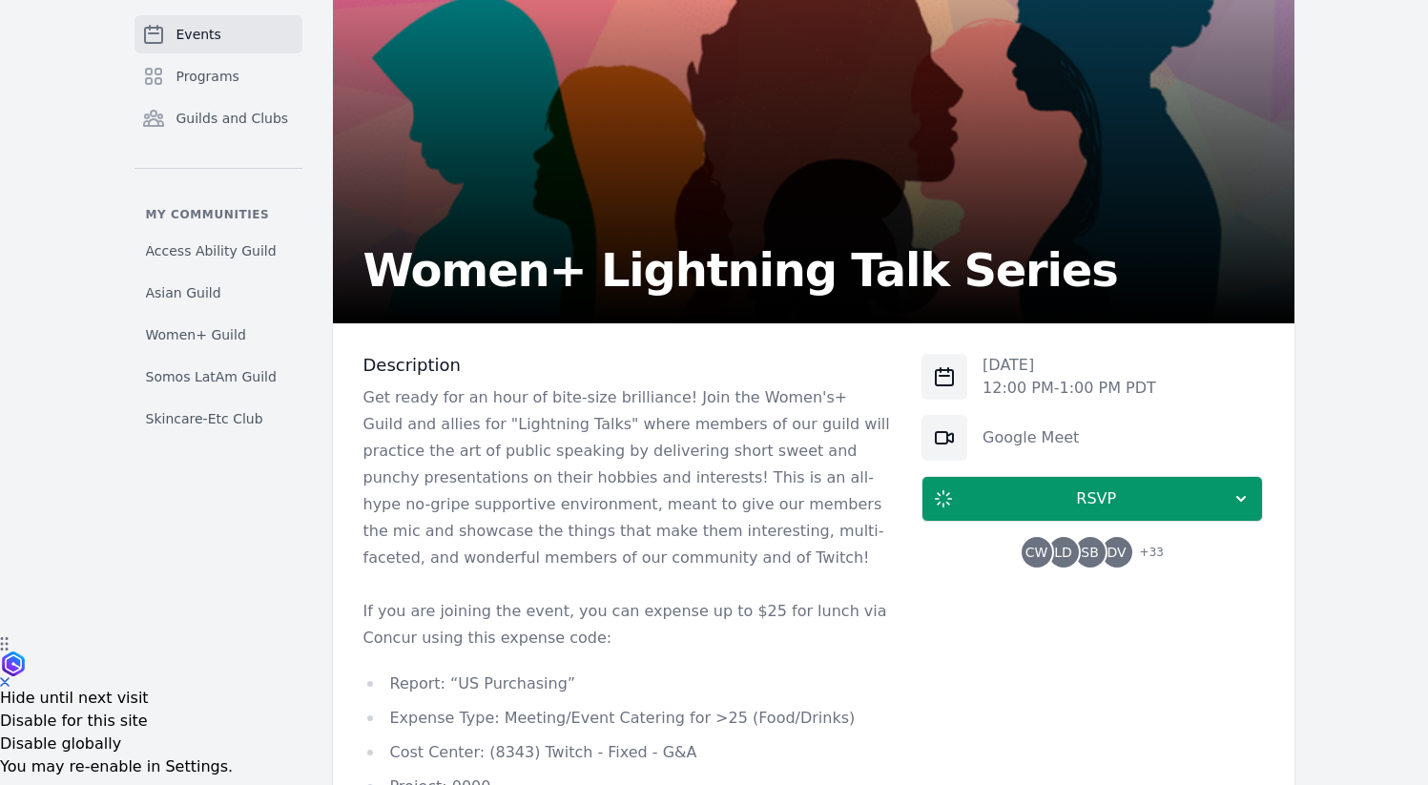
scroll to position [264, 0]
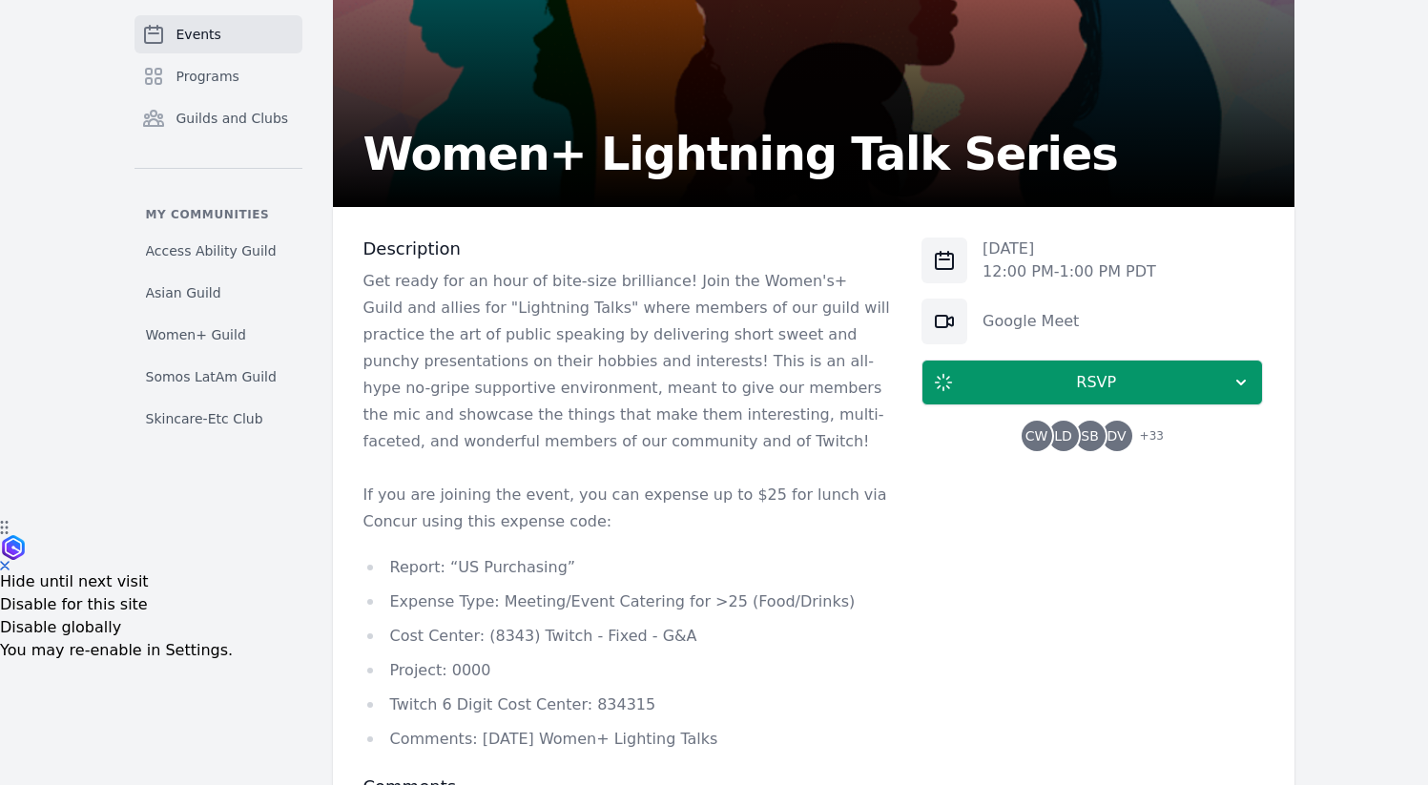
click at [759, 419] on p "Get ready for an hour of bite-size brilliance! Join the Women's+ Guild and alli…" at bounding box center [627, 361] width 528 height 187
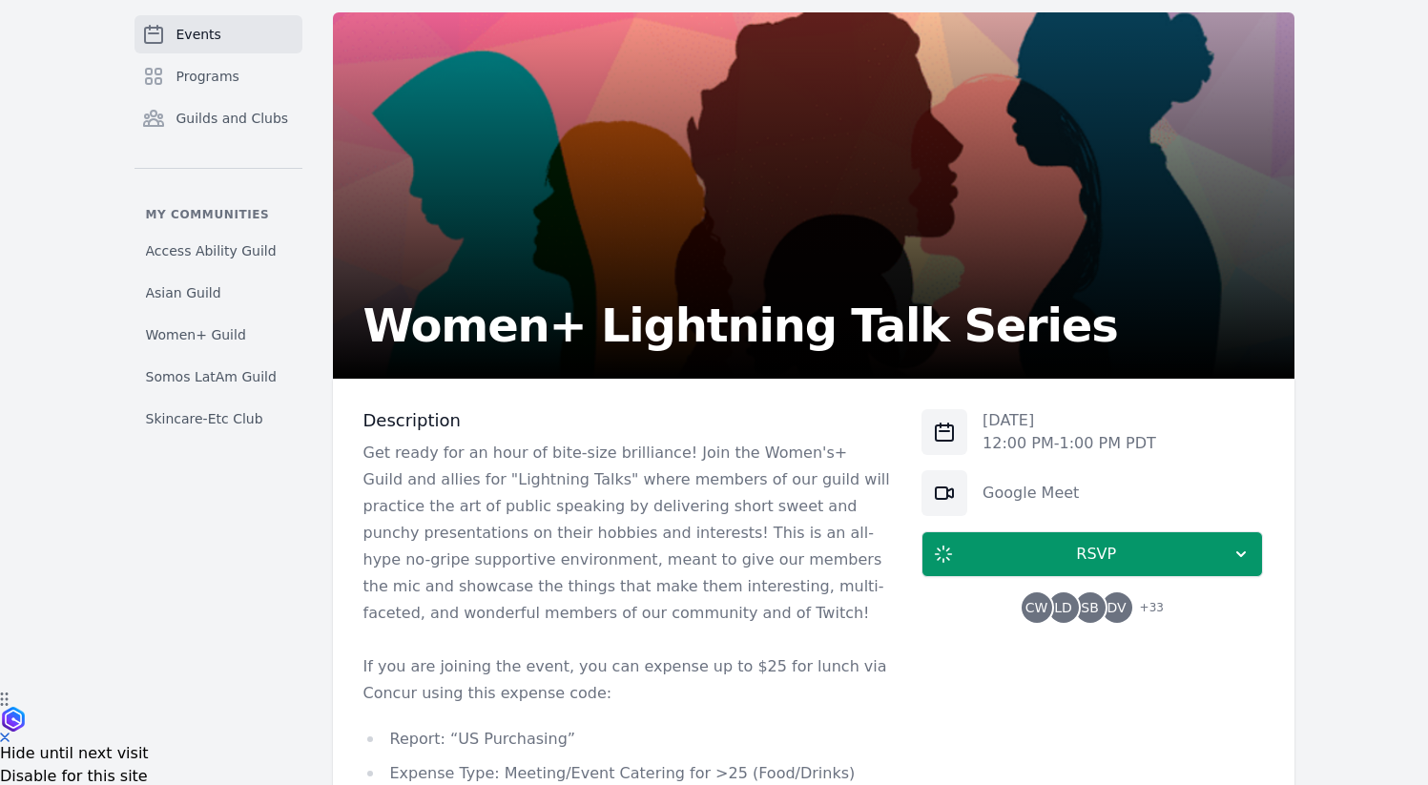
scroll to position [0, 0]
